Goal: Find specific fact: Find specific page/section

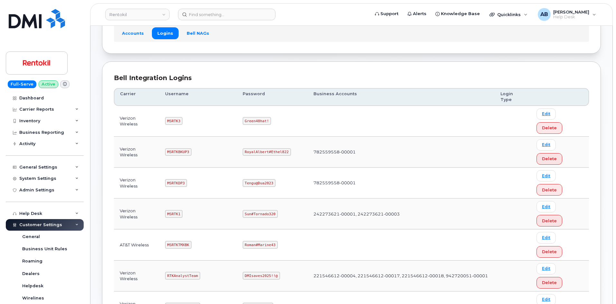
scroll to position [96, 0]
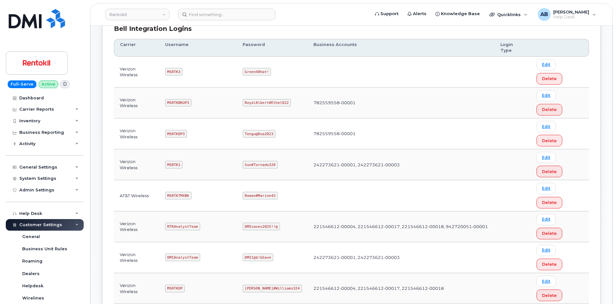
click at [173, 161] on code "MSRTK1" at bounding box center [173, 165] width 17 height 8
copy code "MSRTK1"
click at [258, 161] on code "Sun#Tornado320" at bounding box center [259, 165] width 35 height 8
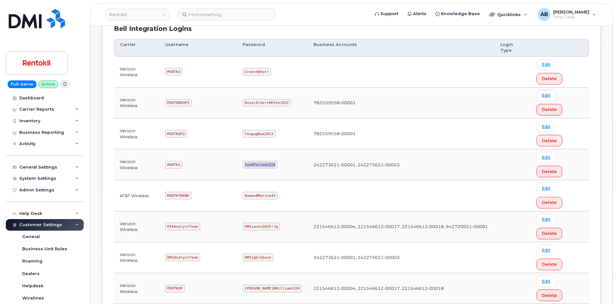
click at [258, 161] on code "Sun#Tornado320" at bounding box center [259, 165] width 35 height 8
copy code "Sun#Tornado320"
drag, startPoint x: 211, startPoint y: 131, endPoint x: 223, endPoint y: 2, distance: 129.5
click at [211, 180] on td "MSRTKTMXBK" at bounding box center [198, 195] width 78 height 31
